Goal: Task Accomplishment & Management: Use online tool/utility

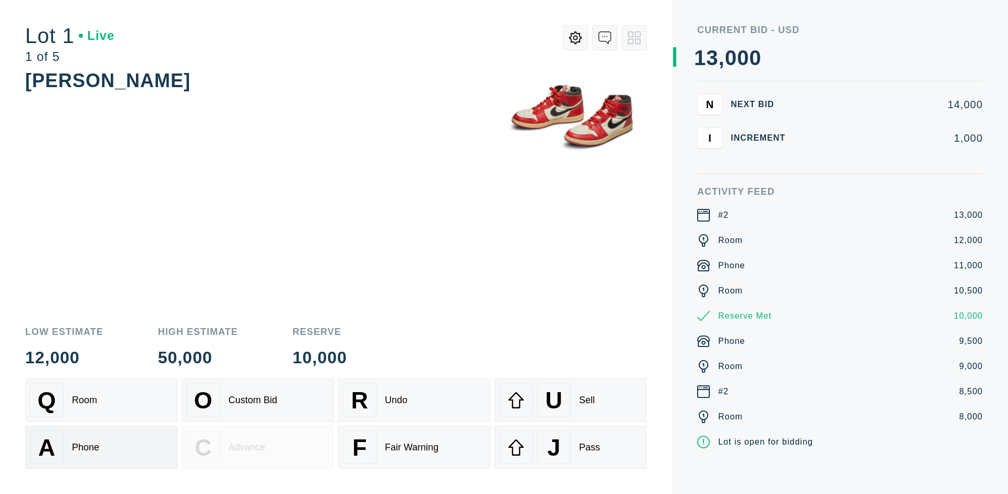
click at [101, 447] on div "A Phone" at bounding box center [101, 447] width 143 height 34
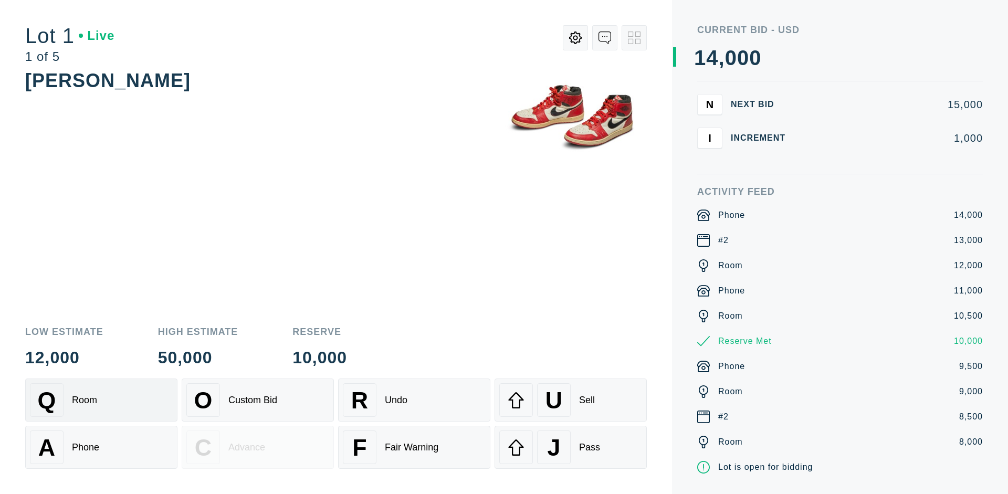
click at [101, 400] on div "Q Room" at bounding box center [101, 400] width 143 height 34
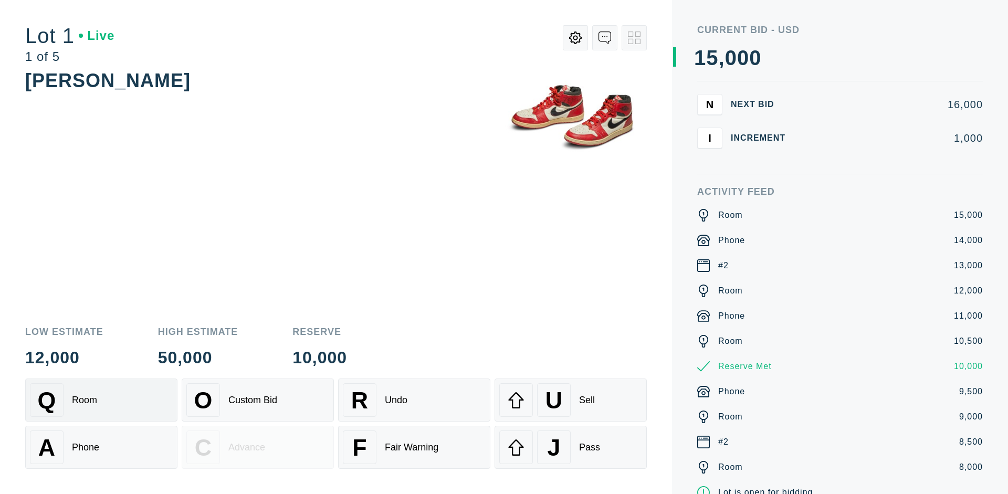
click at [414, 400] on div "R Undo" at bounding box center [414, 400] width 143 height 34
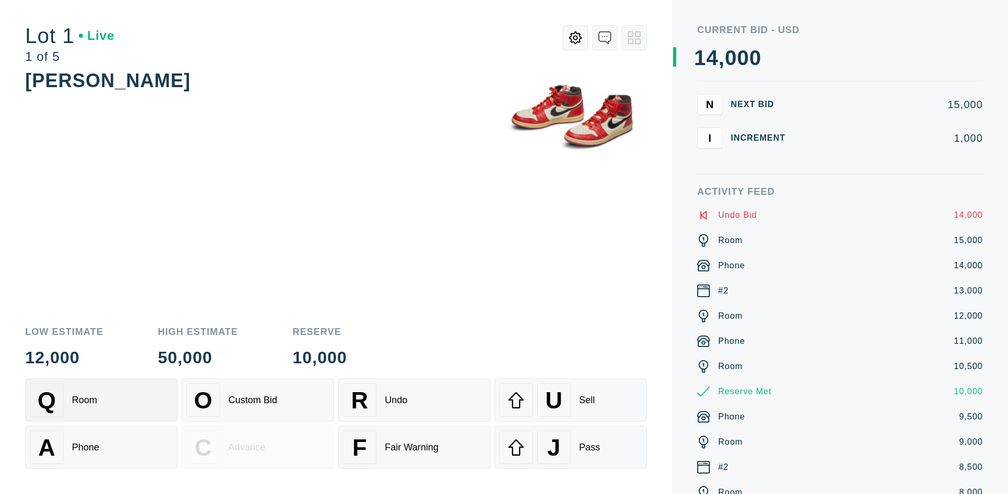
click at [101, 400] on div "Q Room" at bounding box center [101, 400] width 143 height 34
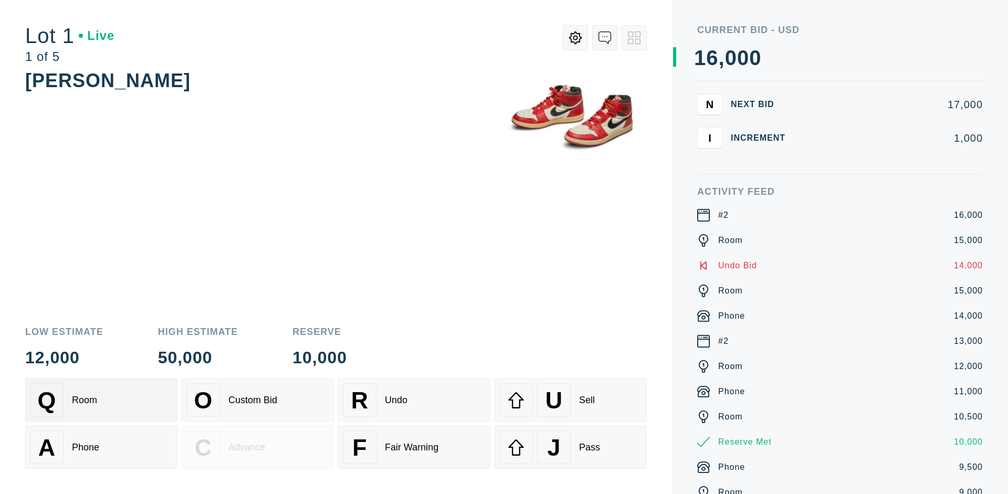
click at [101, 447] on div "A Phone" at bounding box center [101, 447] width 143 height 34
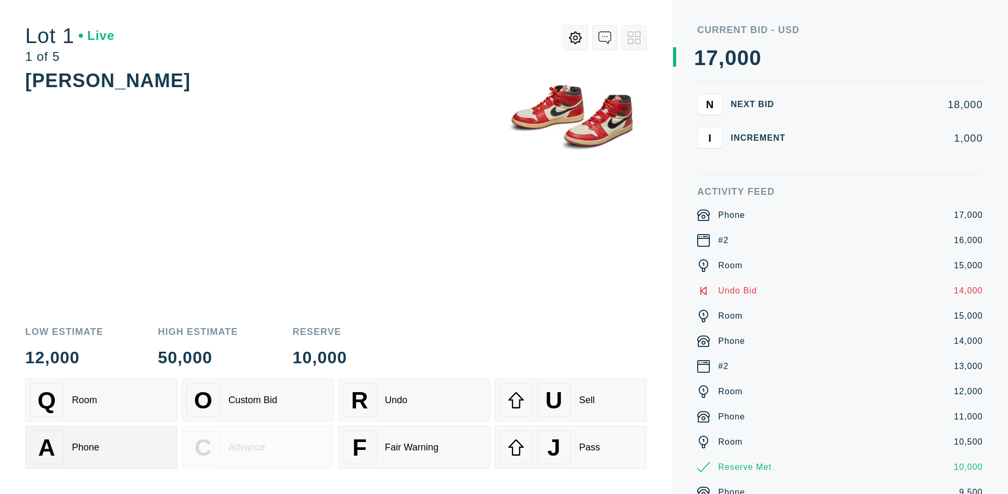
click at [101, 400] on div "Q Room" at bounding box center [101, 400] width 143 height 34
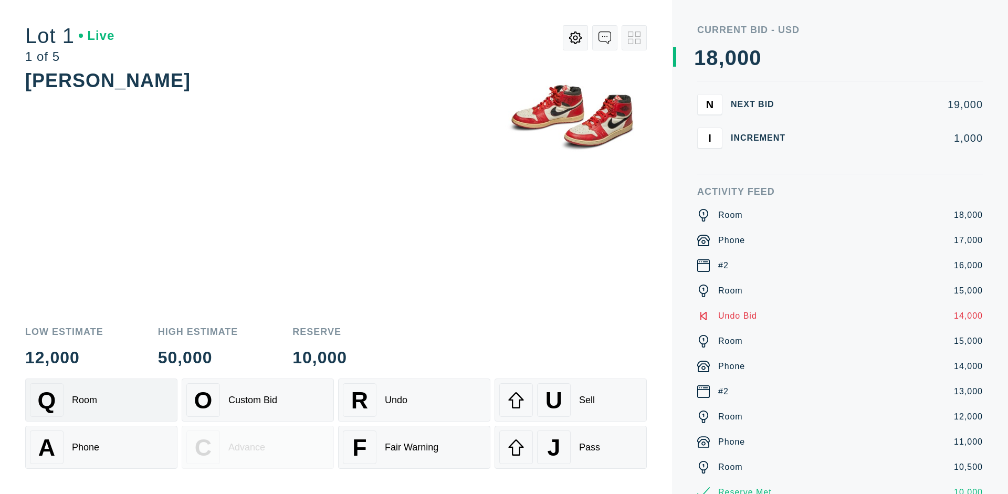
click at [414, 400] on div "R Undo" at bounding box center [414, 400] width 143 height 34
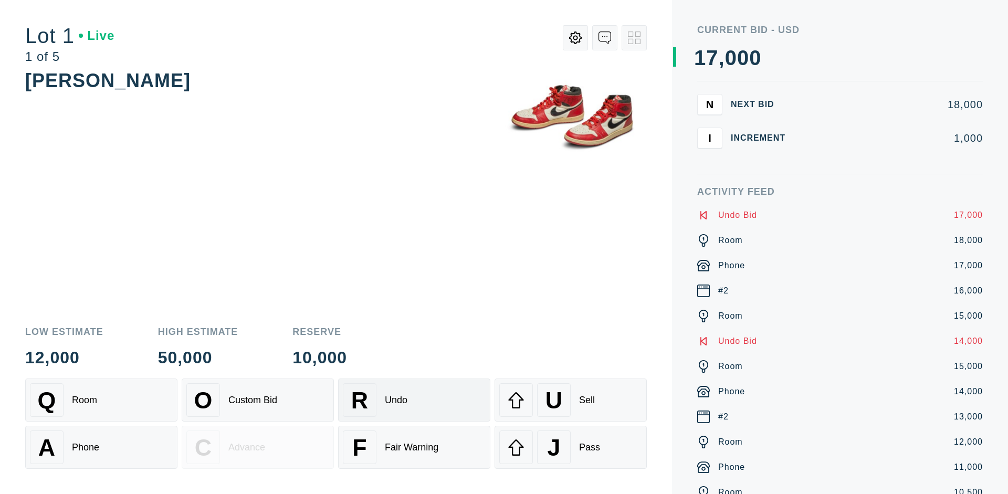
click at [571, 400] on div "U Sell" at bounding box center [570, 400] width 143 height 34
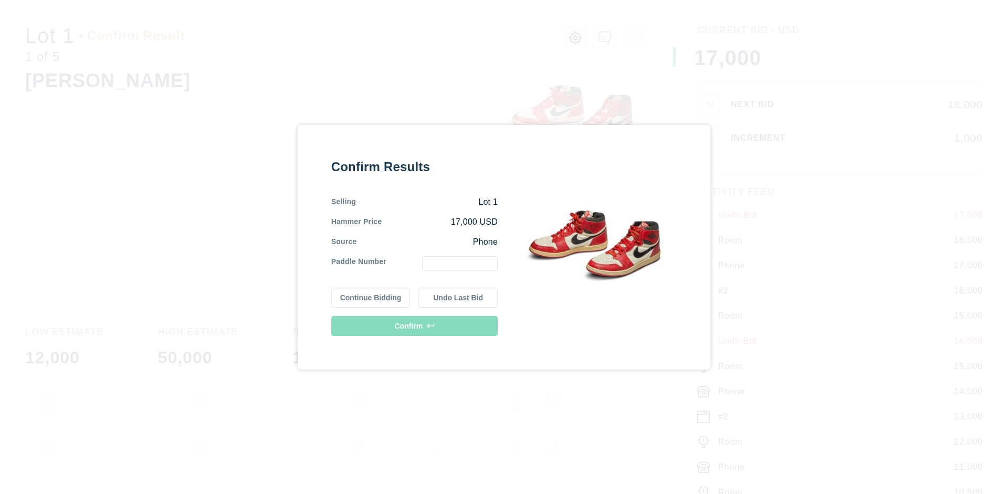
click at [371, 297] on button "Continue Bidding" at bounding box center [370, 298] width 79 height 20
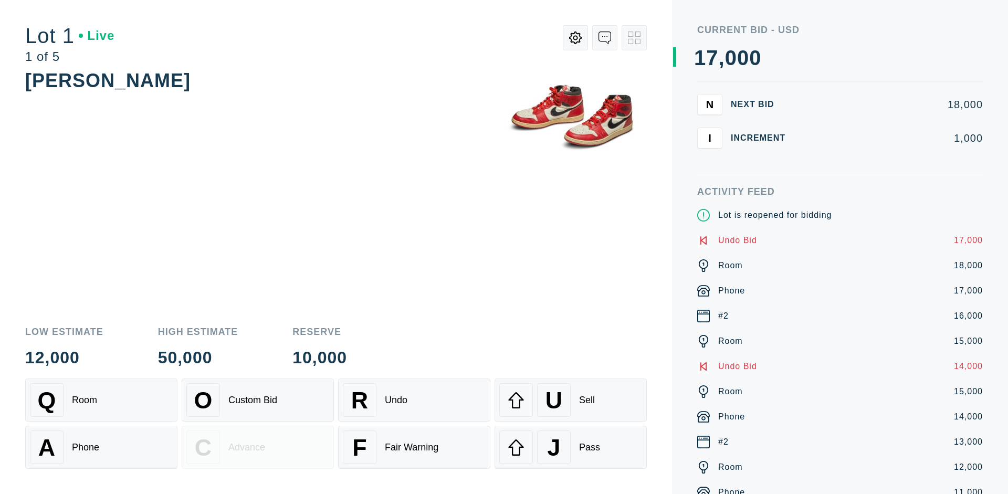
click at [571, 400] on div "U Sell" at bounding box center [570, 400] width 143 height 34
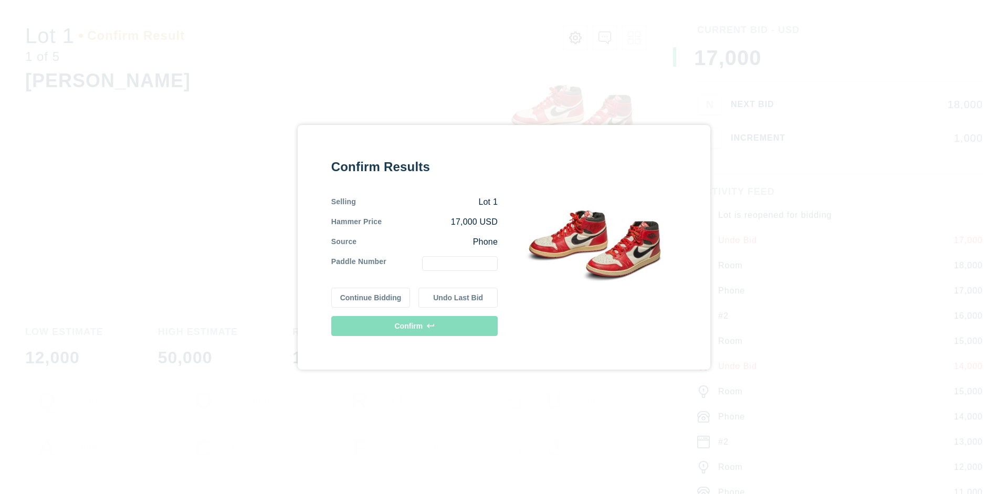
click at [458, 297] on button "Undo Last Bid" at bounding box center [457, 298] width 79 height 20
click at [371, 296] on button "Continue Bidding" at bounding box center [370, 296] width 79 height 20
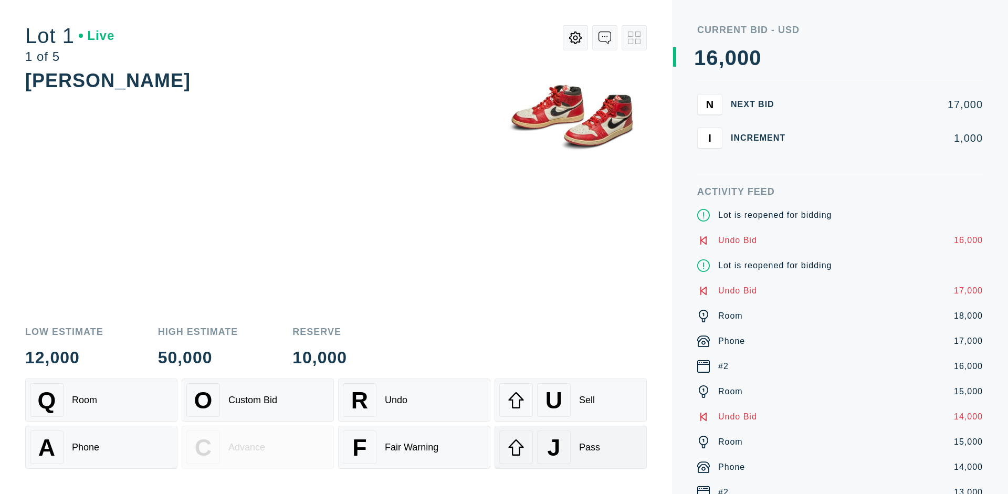
click at [571, 447] on div "J Pass" at bounding box center [570, 447] width 143 height 34
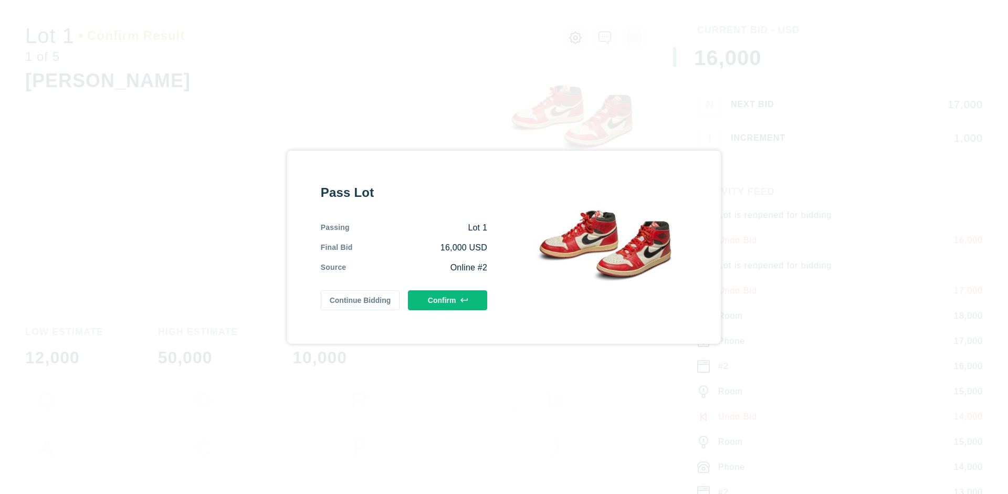
click at [448, 300] on button "Confirm" at bounding box center [447, 300] width 79 height 20
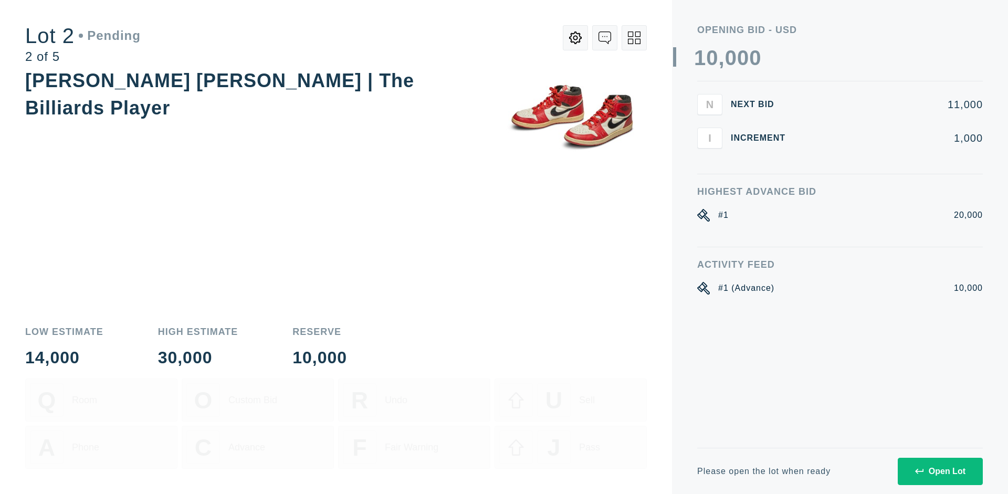
click at [940, 471] on div "Open Lot" at bounding box center [940, 471] width 50 height 9
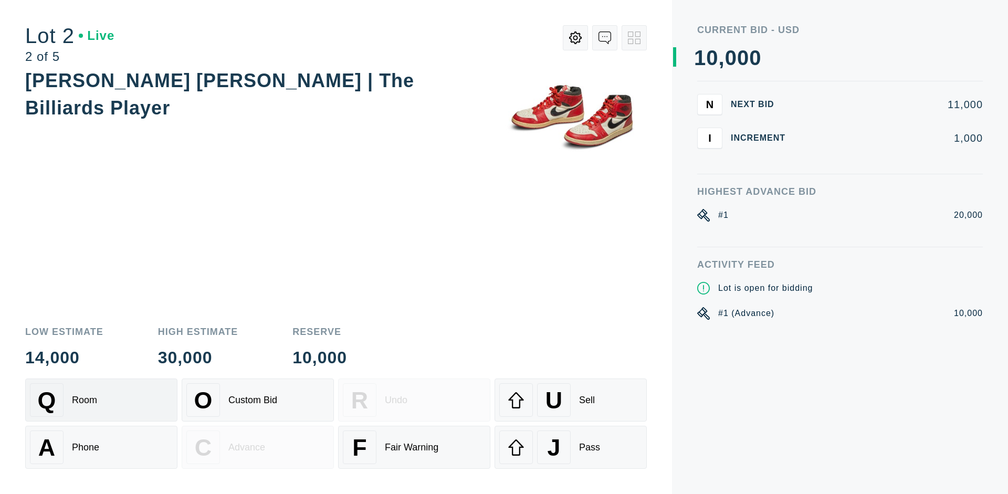
click at [101, 400] on div "Q Room" at bounding box center [101, 400] width 143 height 34
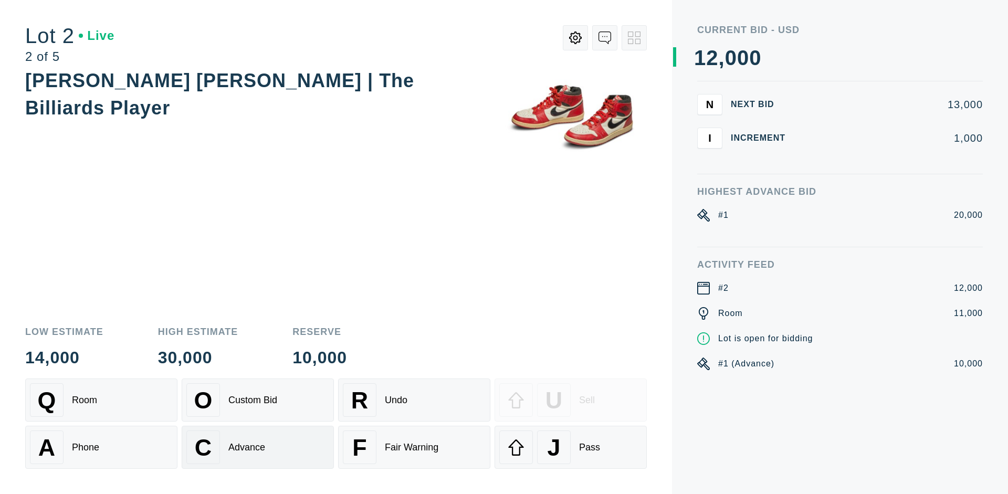
click at [258, 447] on div "Advance" at bounding box center [246, 447] width 37 height 11
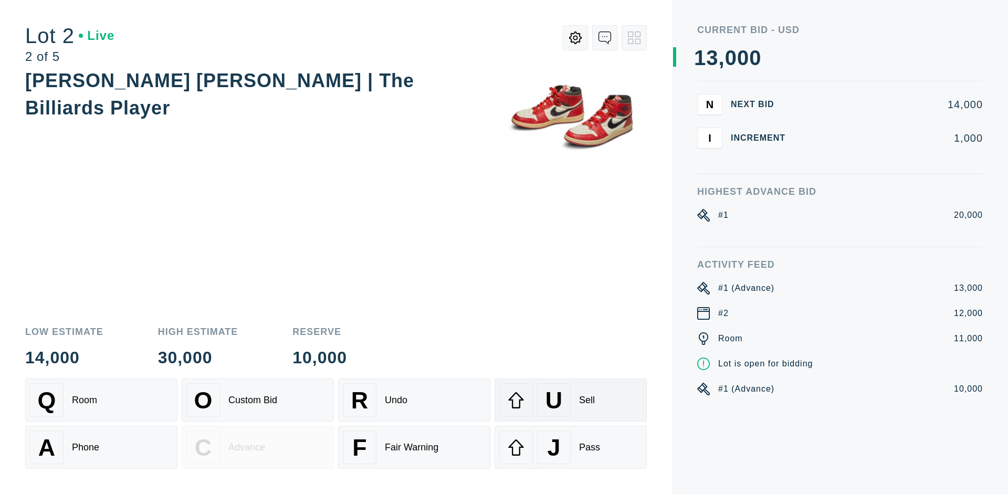
click at [571, 400] on div "U Sell" at bounding box center [570, 400] width 143 height 34
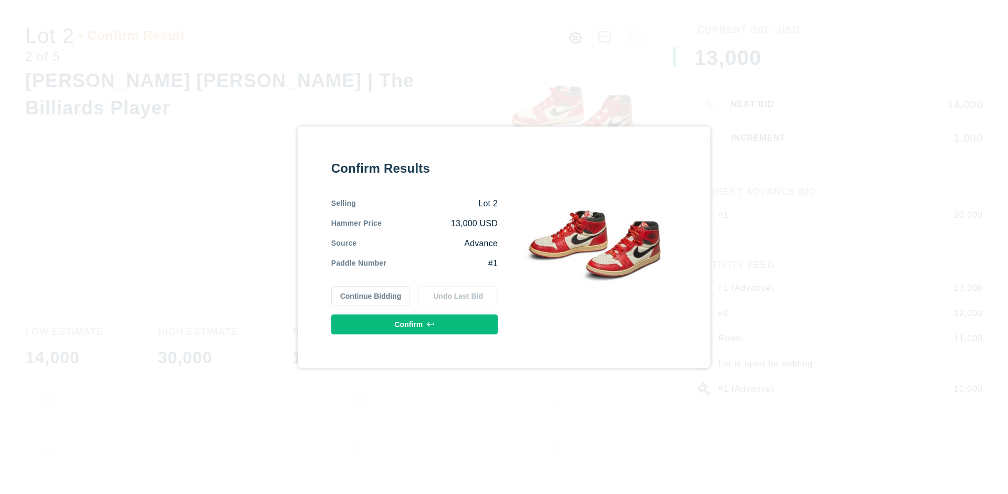
click at [415, 324] on button "Confirm" at bounding box center [414, 324] width 166 height 20
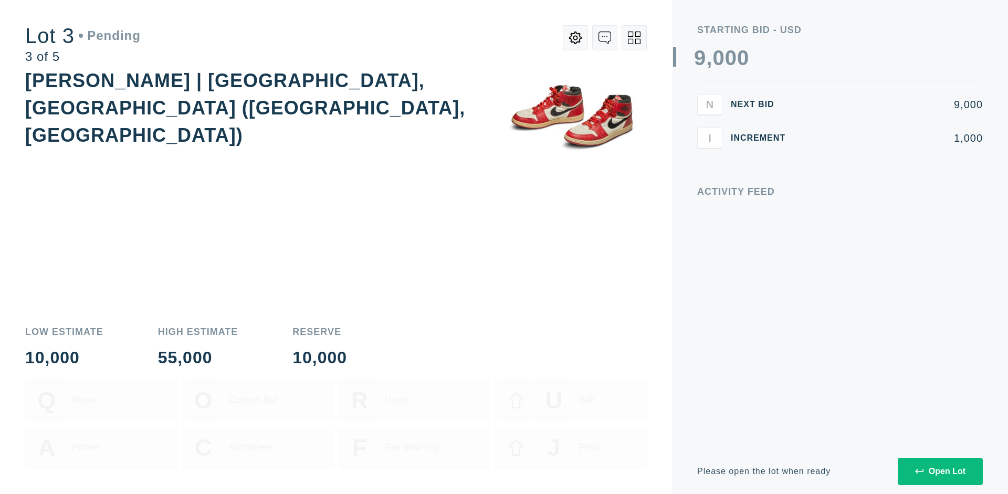
click at [940, 471] on div "Open Lot" at bounding box center [940, 471] width 50 height 9
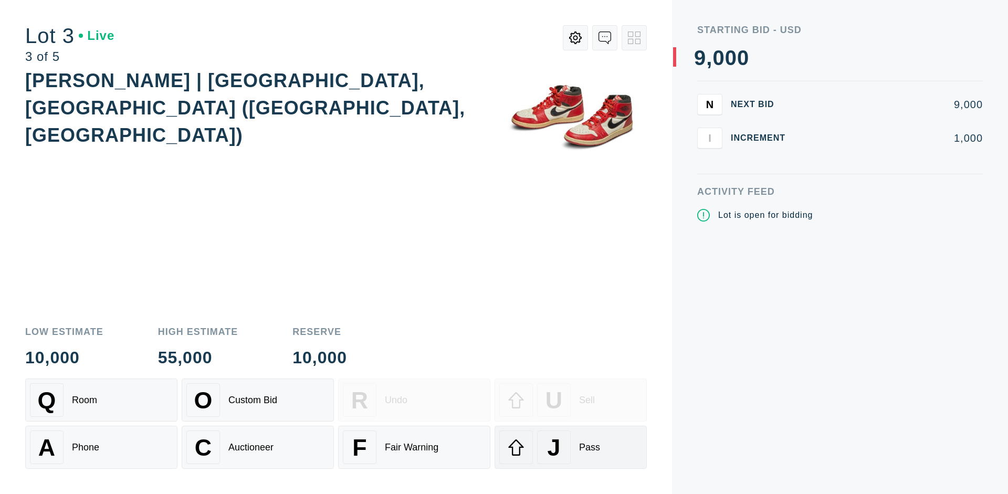
click at [571, 447] on div "J Pass" at bounding box center [570, 447] width 143 height 34
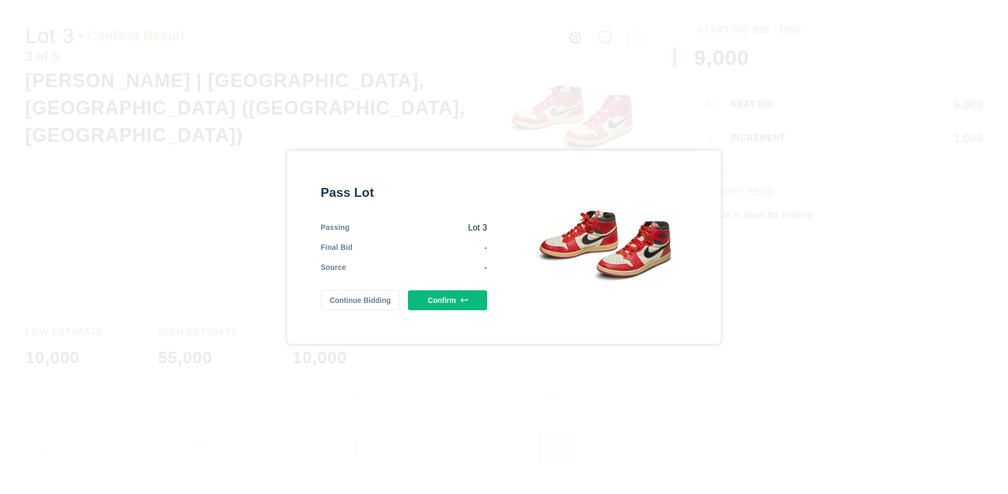
click at [448, 300] on button "Confirm" at bounding box center [447, 300] width 79 height 20
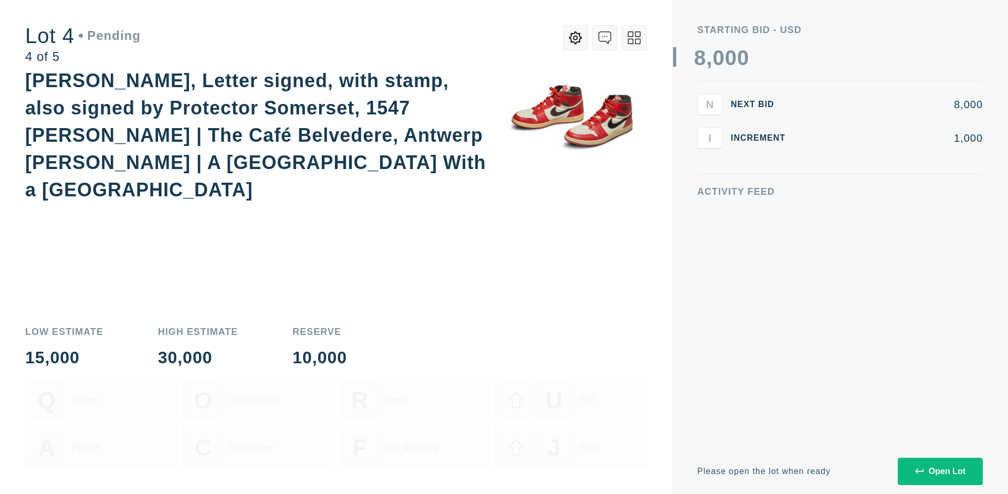
click at [940, 471] on div "Open Lot" at bounding box center [940, 471] width 50 height 9
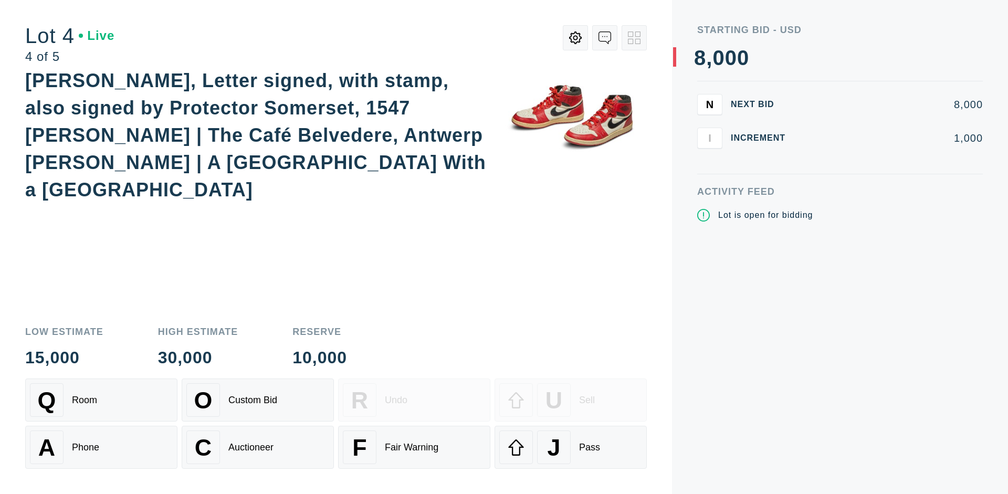
click at [101, 400] on div "Q Room" at bounding box center [101, 400] width 143 height 34
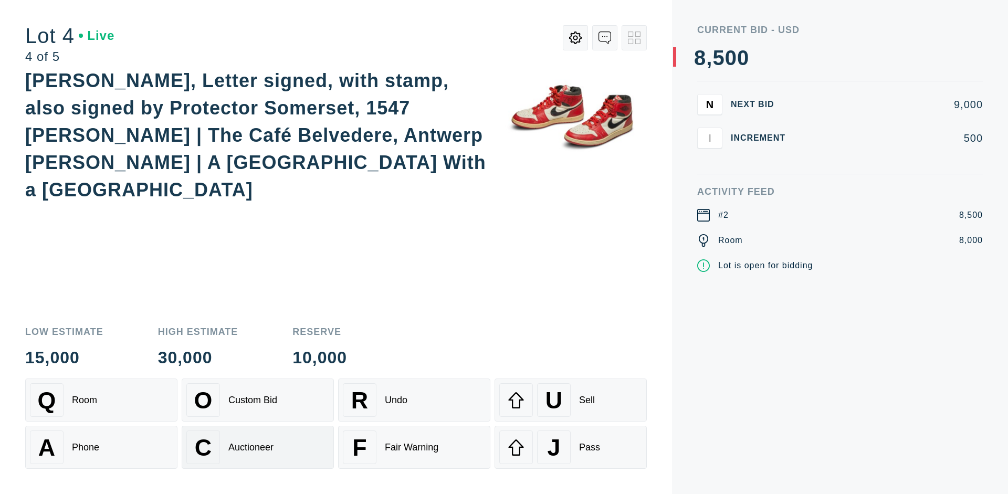
click at [258, 447] on div "Auctioneer" at bounding box center [250, 447] width 45 height 11
click at [571, 447] on div "J Pass" at bounding box center [570, 447] width 143 height 34
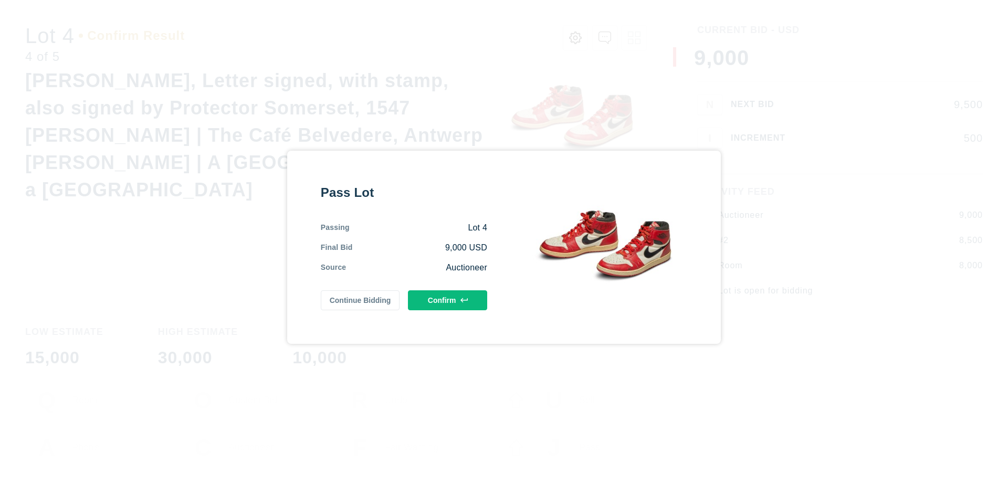
click at [448, 300] on button "Confirm" at bounding box center [447, 300] width 79 height 20
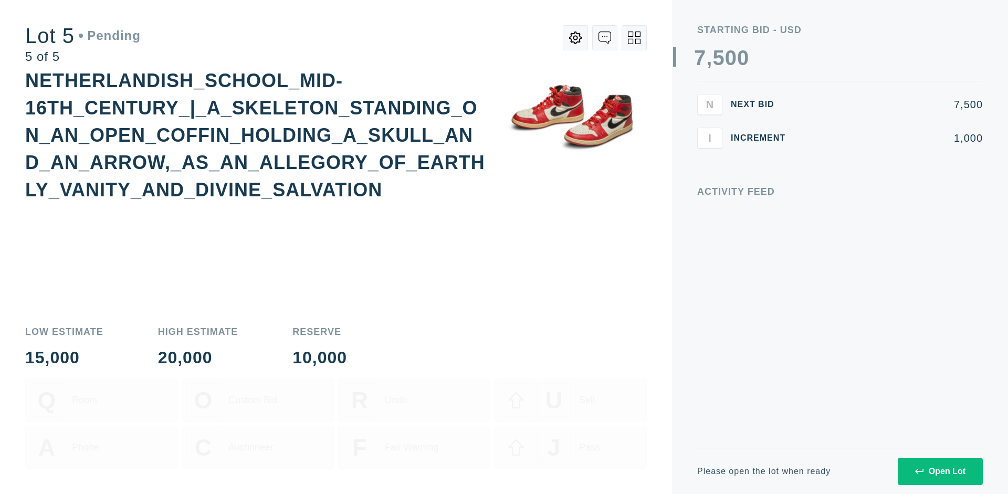
click at [940, 471] on div "Open Lot" at bounding box center [940, 471] width 50 height 9
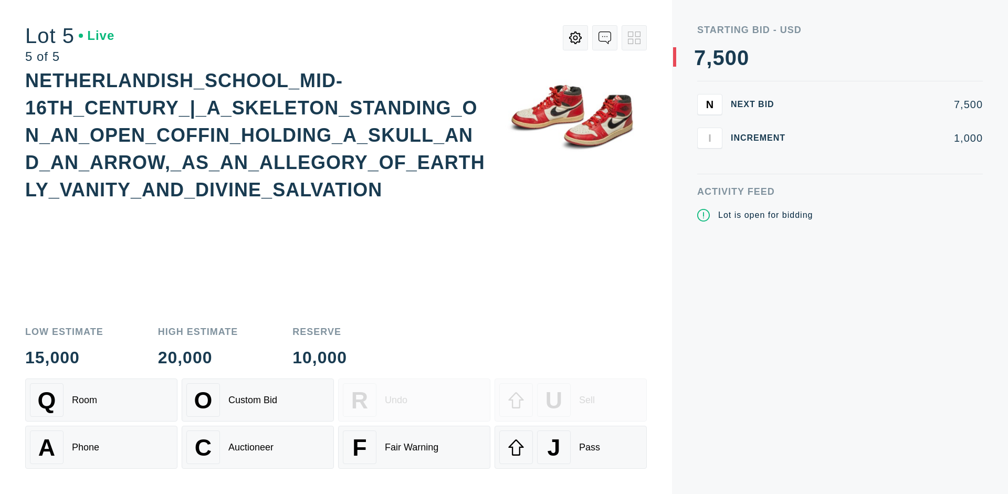
click at [101, 400] on div "Q Room" at bounding box center [101, 400] width 143 height 34
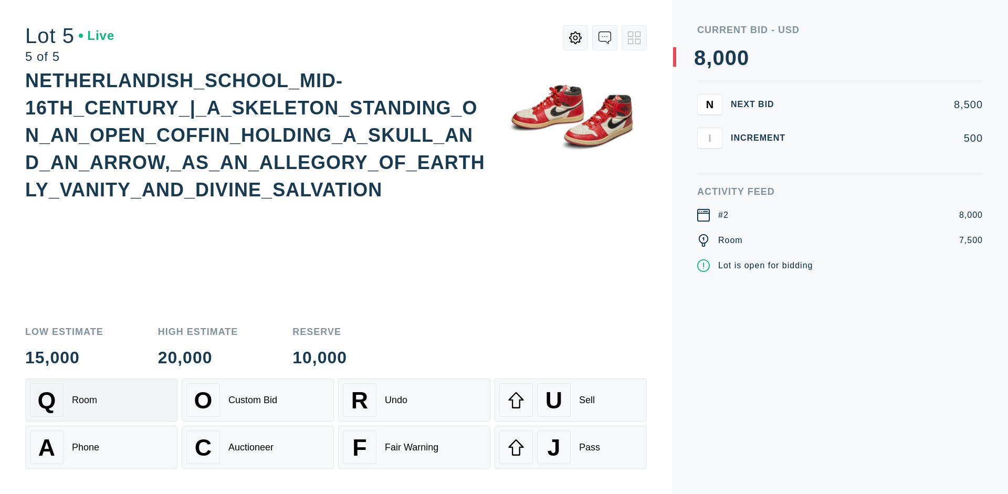
click at [101, 400] on div "Q Room" at bounding box center [101, 400] width 143 height 34
click at [571, 400] on div "U Sell" at bounding box center [570, 400] width 143 height 34
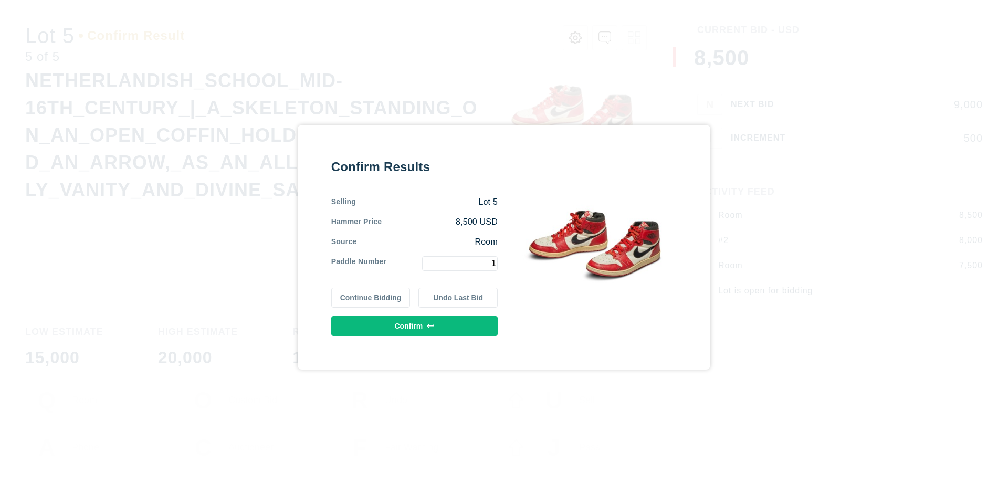
type input "1"
click at [415, 325] on button "Confirm" at bounding box center [414, 326] width 166 height 20
